Goal: Navigation & Orientation: Find specific page/section

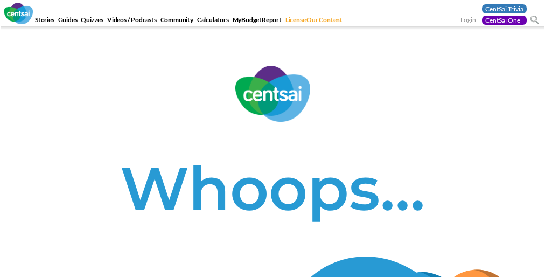
click at [272, 152] on h1 "Whoops…" at bounding box center [272, 188] width 529 height 73
click at [272, 138] on div "Whoops…" at bounding box center [272, 161] width 545 height 191
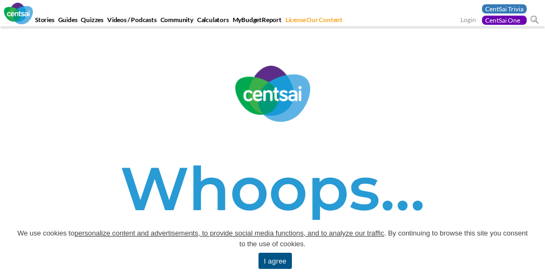
click at [272, 152] on h1 "Whoops…" at bounding box center [272, 188] width 529 height 73
click at [272, 138] on div "Whoops…" at bounding box center [272, 161] width 545 height 191
click at [272, 152] on h1 "Whoops…" at bounding box center [272, 188] width 529 height 73
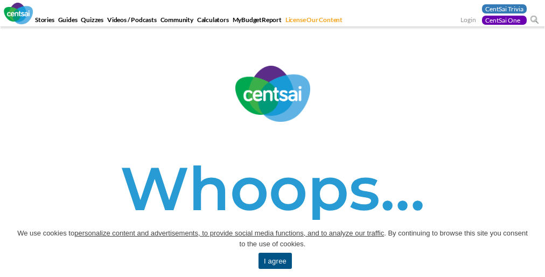
click at [272, 152] on h1 "Whoops…" at bounding box center [272, 188] width 529 height 73
click at [272, 248] on span "We use cookies to personalize content and advertisements, to provide social med…" at bounding box center [272, 239] width 512 height 22
click at [272, 138] on div "Whoops…" at bounding box center [272, 161] width 545 height 191
click at [275, 261] on link "I agree" at bounding box center [274, 260] width 33 height 16
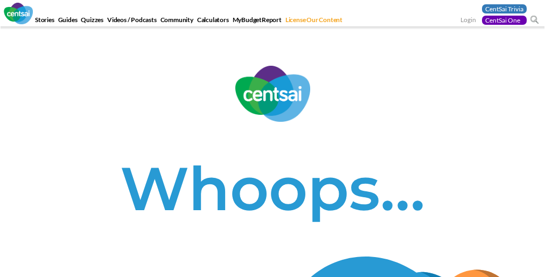
click at [272, 152] on h1 "Whoops…" at bounding box center [272, 188] width 529 height 73
